Goal: Find specific page/section: Find specific page/section

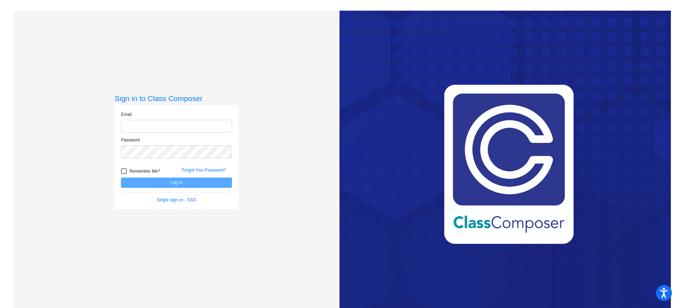
type input "[EMAIL_ADDRESS][DOMAIN_NAME]"
click at [183, 185] on button "Log In" at bounding box center [176, 182] width 111 height 10
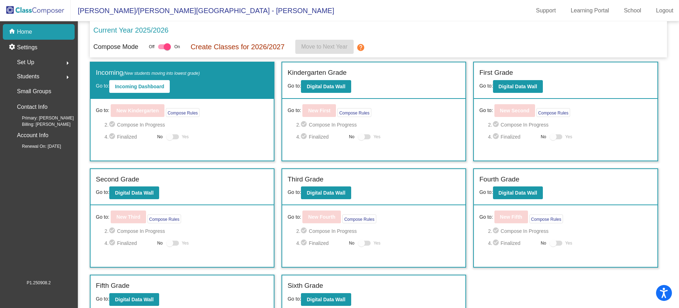
scroll to position [1, 0]
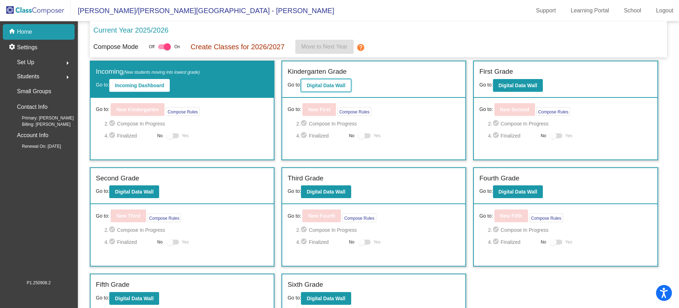
click at [330, 84] on b "Digital Data Wall" at bounding box center [326, 85] width 39 height 6
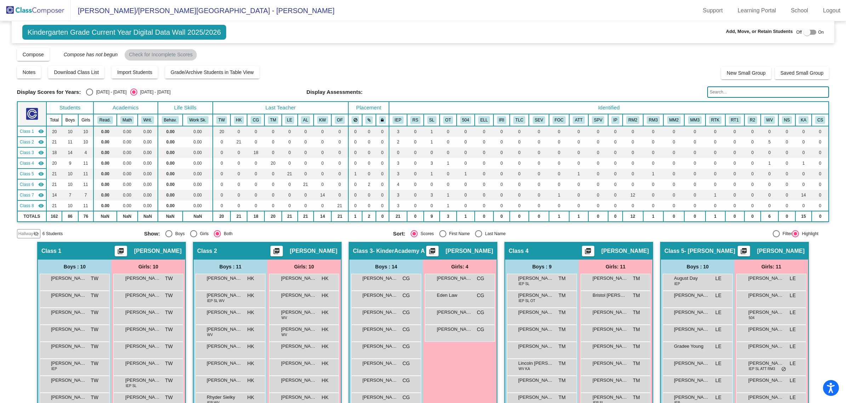
click at [679, 91] on input "text" at bounding box center [768, 91] width 122 height 11
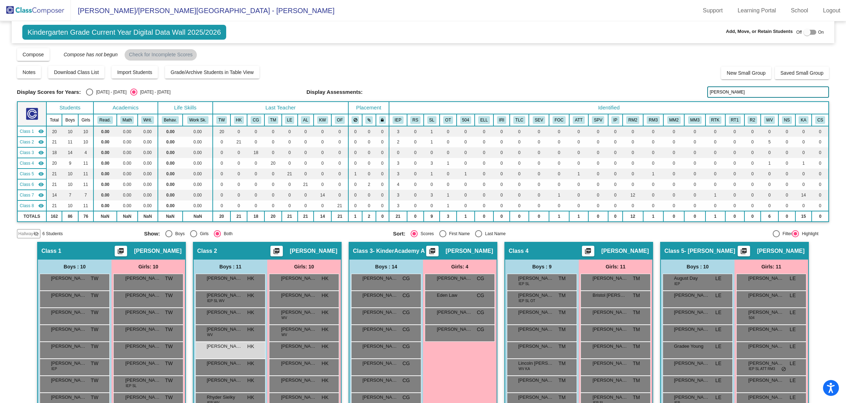
type input "[PERSON_NAME]"
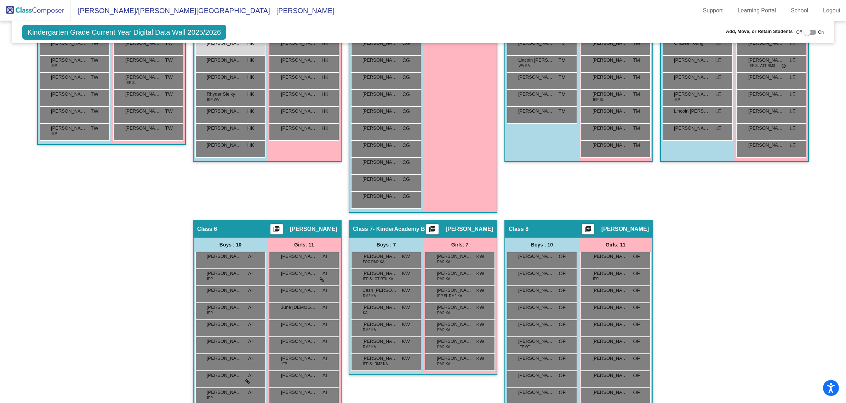
scroll to position [347, 0]
